Goal: Task Accomplishment & Management: Manage account settings

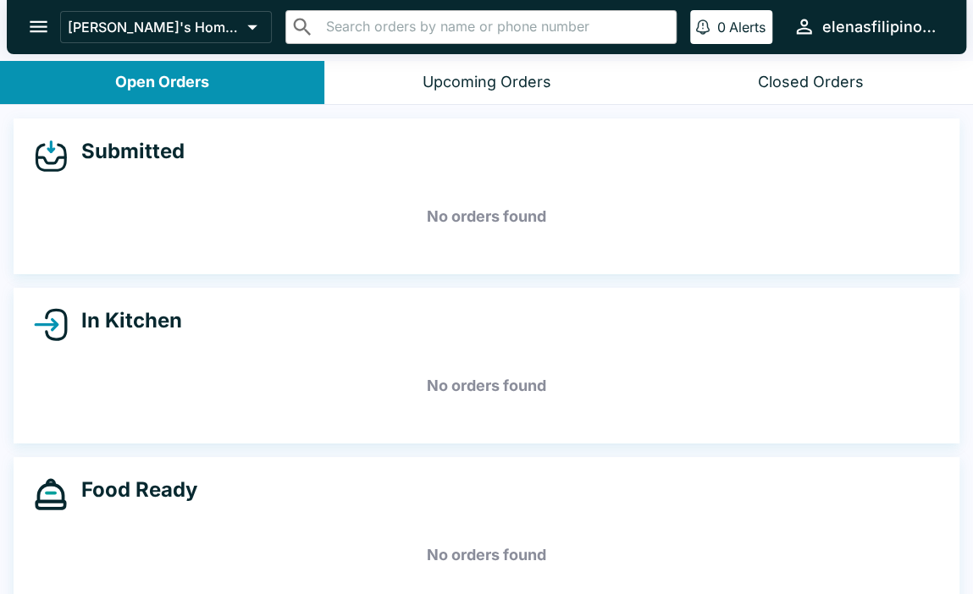
click at [32, 25] on icon "open drawer" at bounding box center [38, 26] width 23 height 23
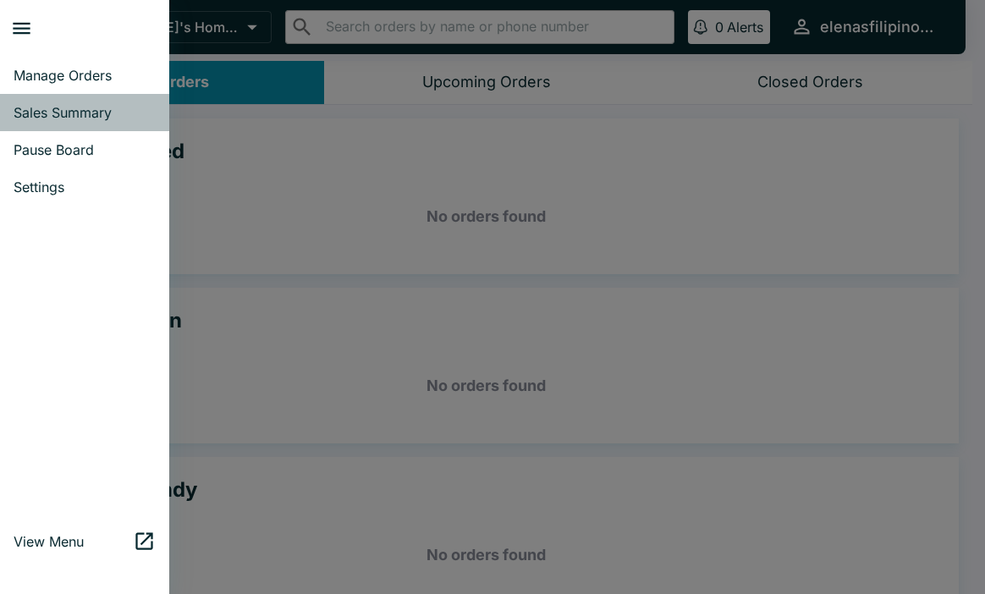
click at [70, 100] on link "Sales Summary" at bounding box center [84, 112] width 169 height 37
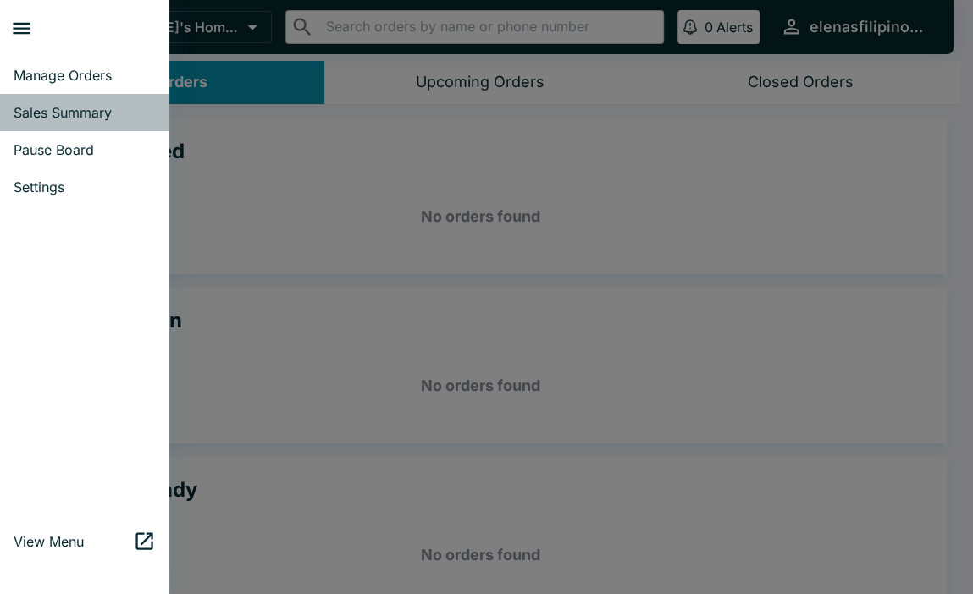
select select "03:00"
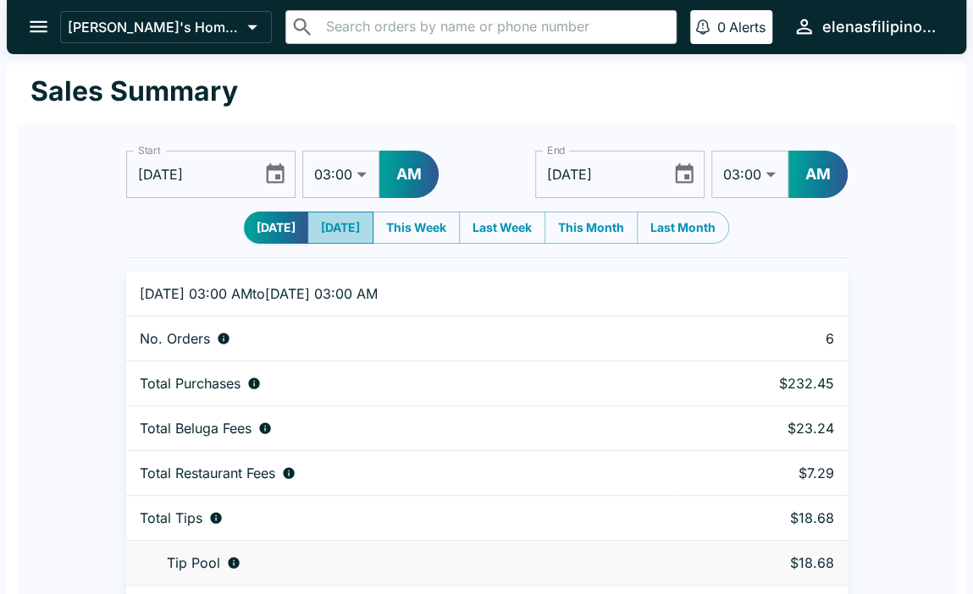
click at [329, 215] on button "[DATE]" at bounding box center [340, 228] width 66 height 32
type input "[DATE]"
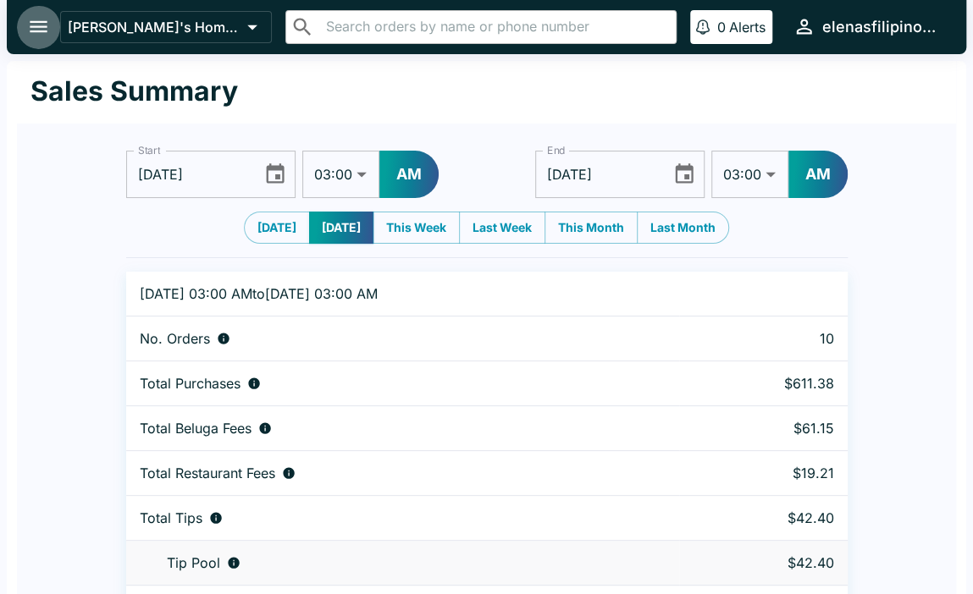
click at [38, 25] on icon "open drawer" at bounding box center [38, 26] width 23 height 23
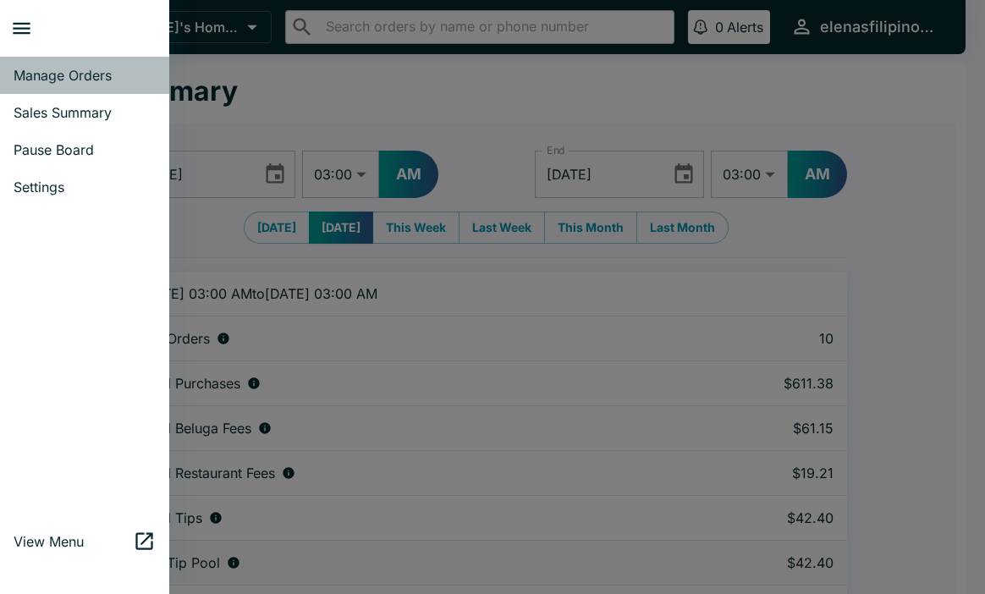
click at [71, 75] on span "Manage Orders" at bounding box center [85, 75] width 142 height 17
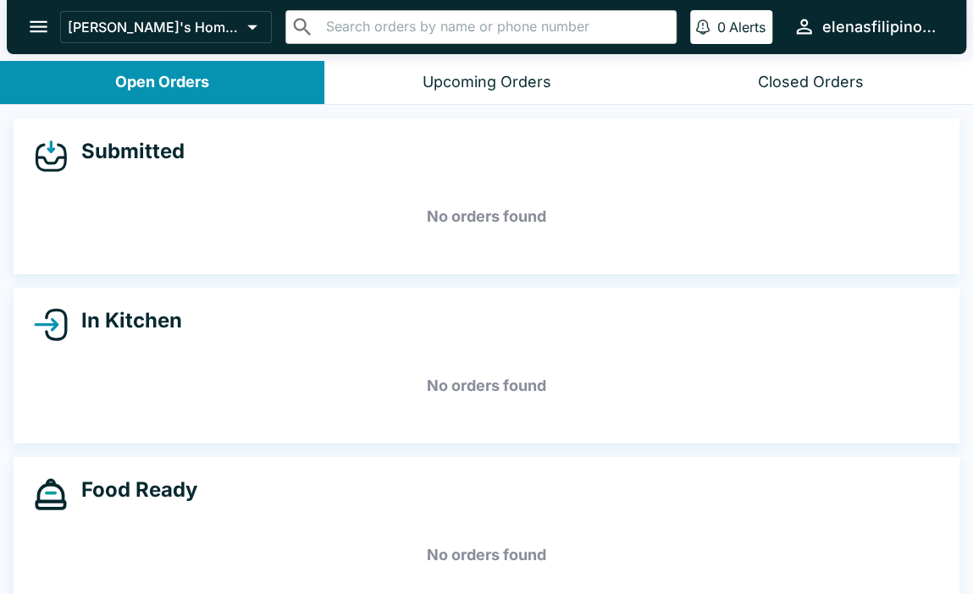
click at [841, 58] on header "[PERSON_NAME]'s Home of the Finest Filipino Foods ​ ​ 0 Alerts elenasfilipinofo…" at bounding box center [486, 30] width 973 height 61
click at [841, 73] on div "Closed Orders" at bounding box center [811, 82] width 106 height 19
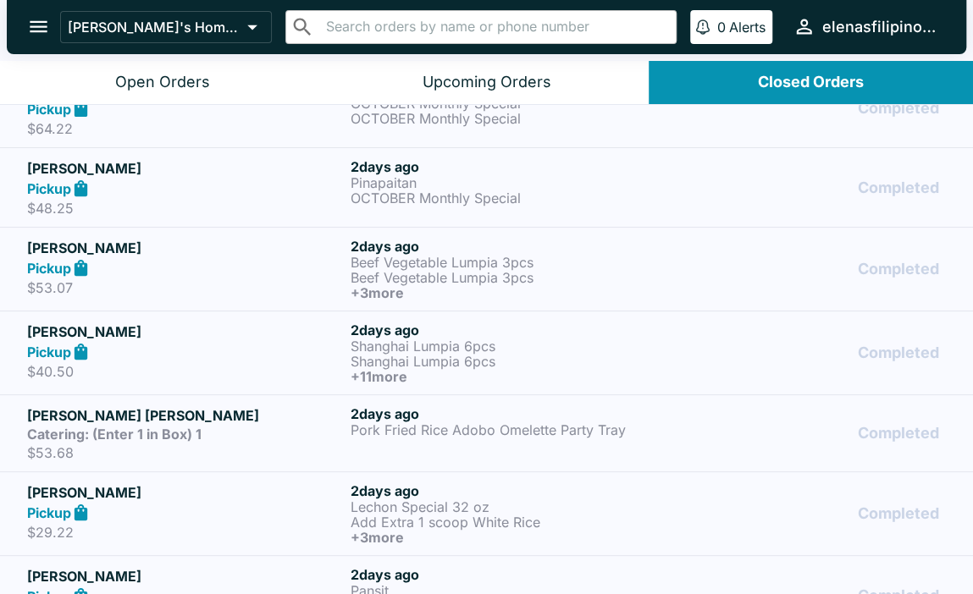
scroll to position [1366, 0]
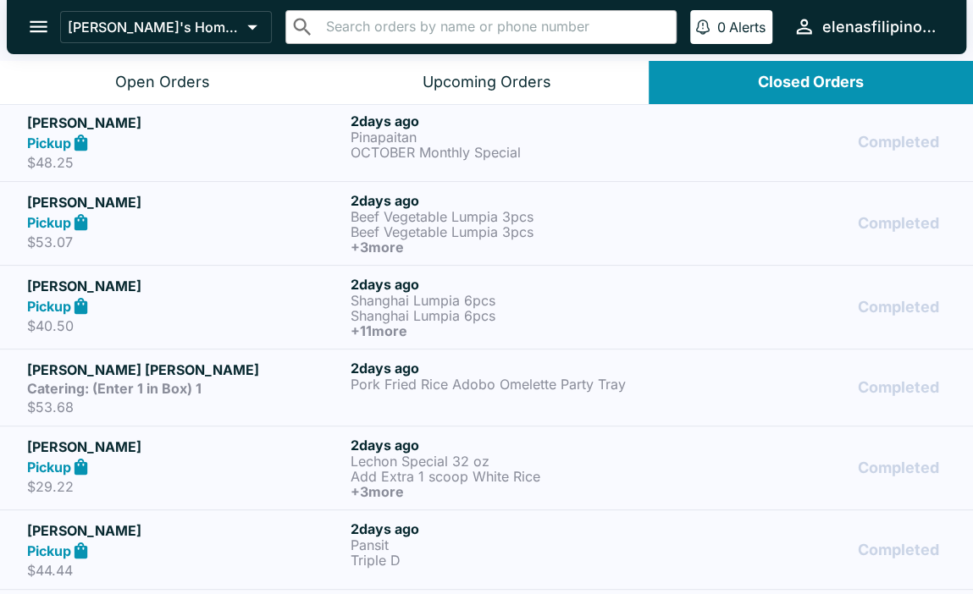
click at [29, 32] on icon "open drawer" at bounding box center [38, 26] width 23 height 23
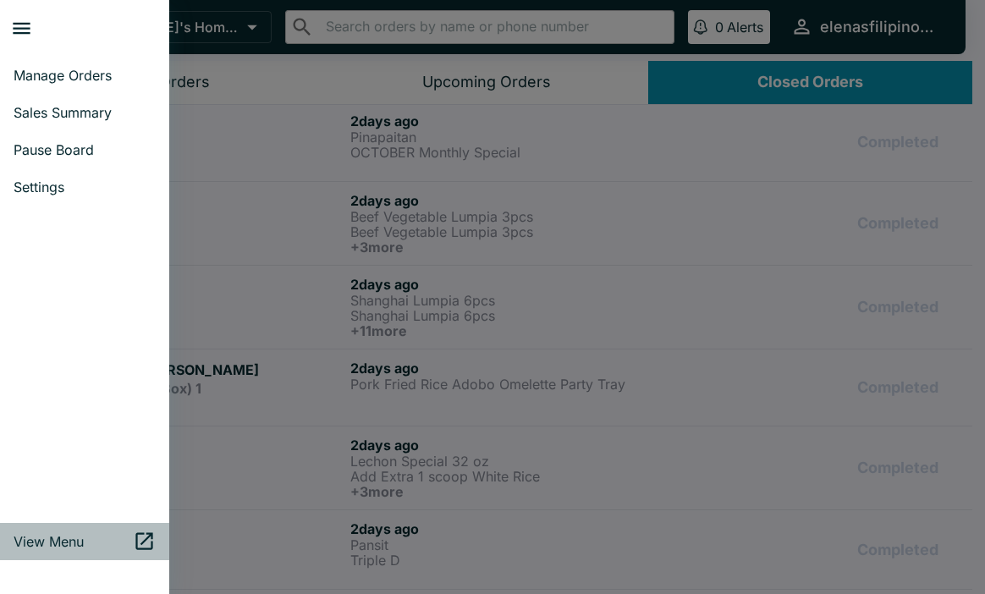
click at [56, 543] on span "View Menu" at bounding box center [73, 541] width 119 height 17
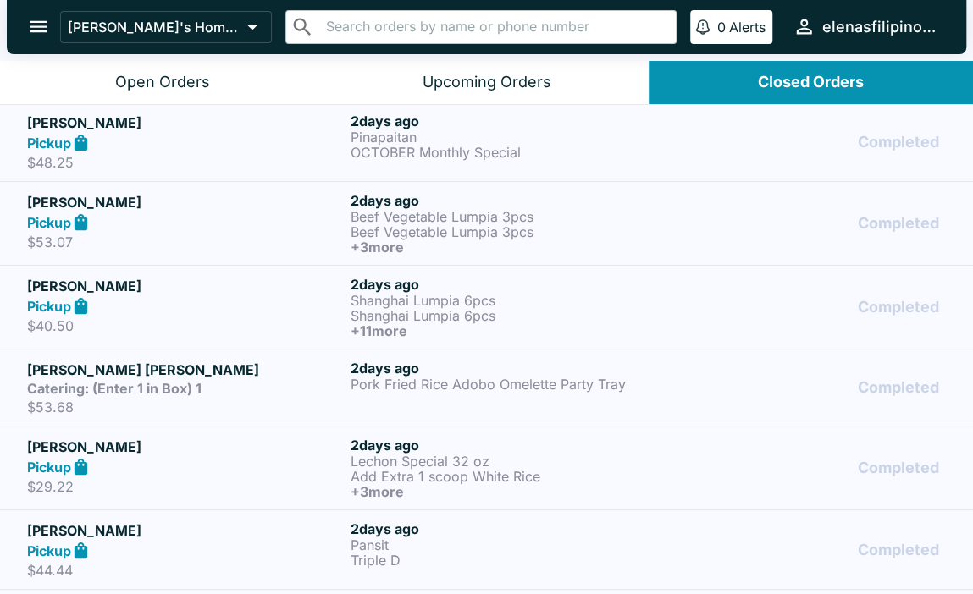
click at [32, 23] on icon "open drawer" at bounding box center [39, 27] width 18 height 12
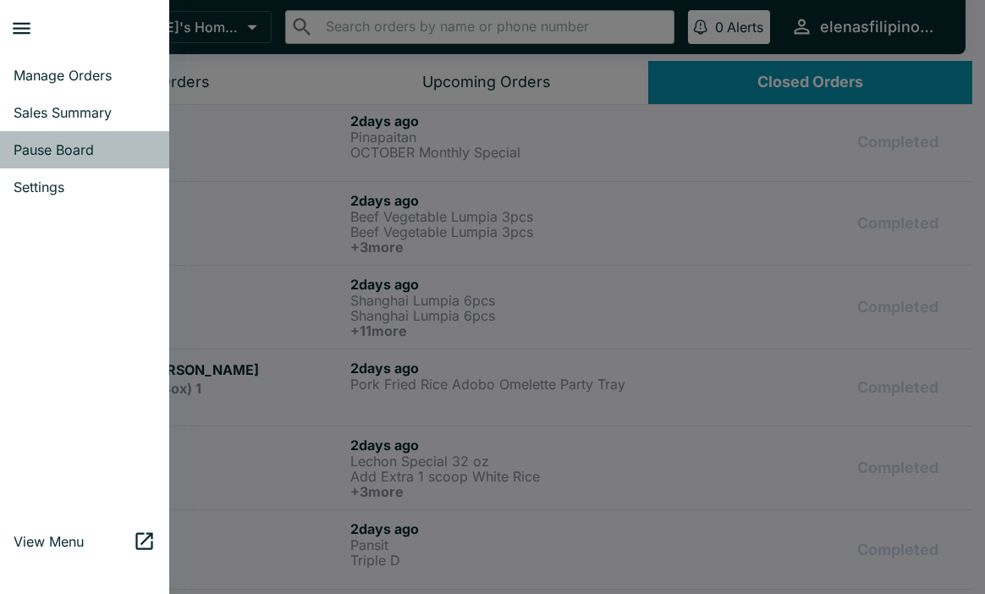
click at [52, 146] on span "Pause Board" at bounding box center [85, 149] width 142 height 17
